Goal: Check status

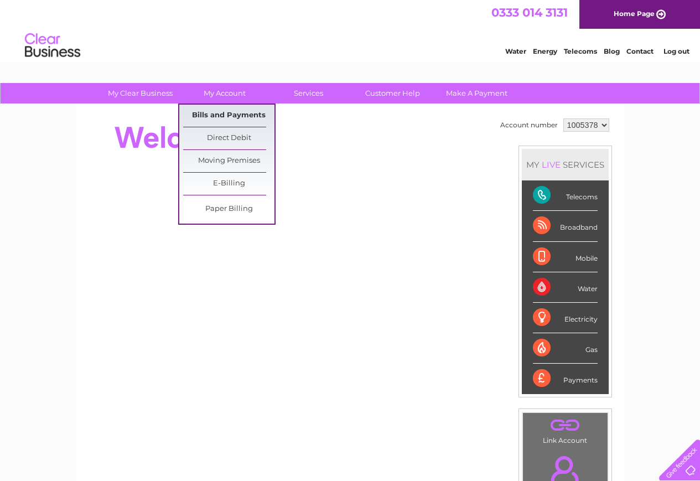
click at [212, 112] on link "Bills and Payments" at bounding box center [228, 116] width 91 height 22
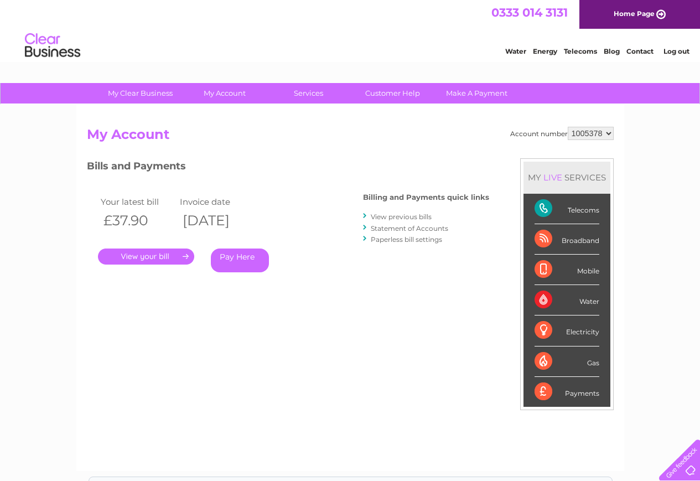
click at [145, 249] on link "." at bounding box center [146, 256] width 96 height 16
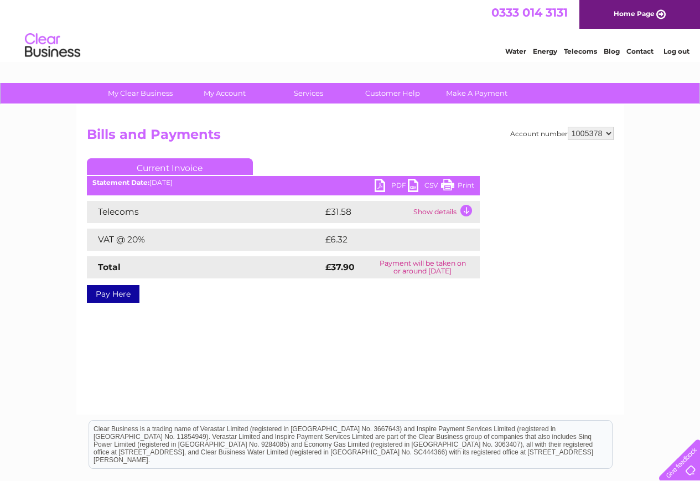
click at [386, 185] on link "PDF" at bounding box center [390, 187] width 33 height 16
click at [677, 51] on link "Log out" at bounding box center [676, 51] width 26 height 8
